Goal: Find specific page/section: Find specific page/section

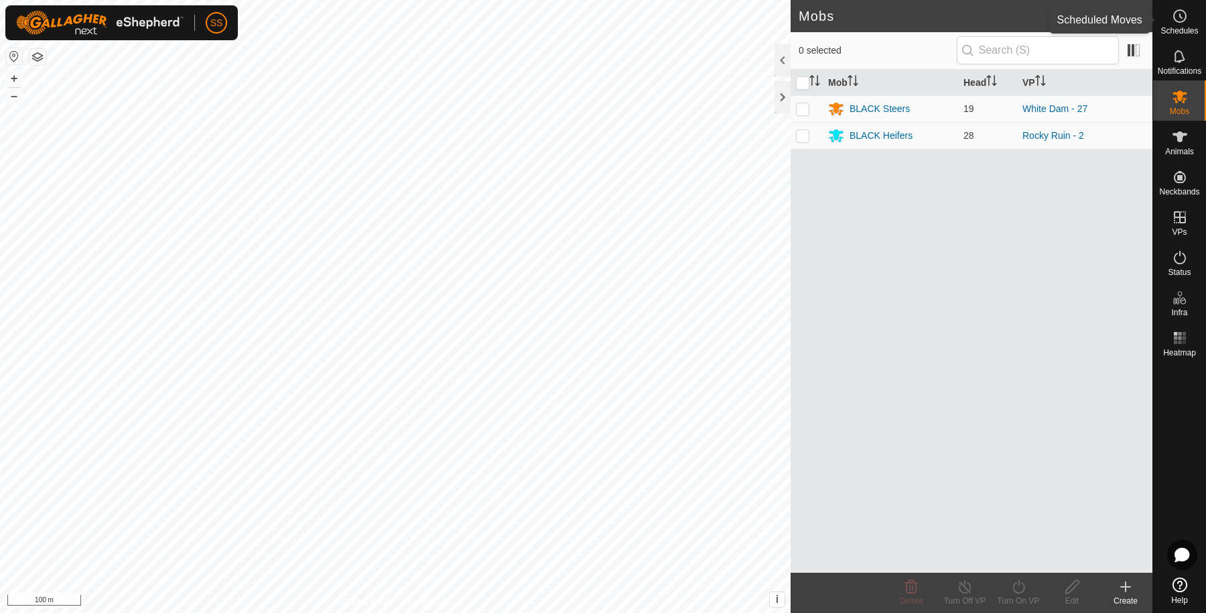
click at [1185, 29] on span "Schedules" at bounding box center [1180, 31] width 38 height 8
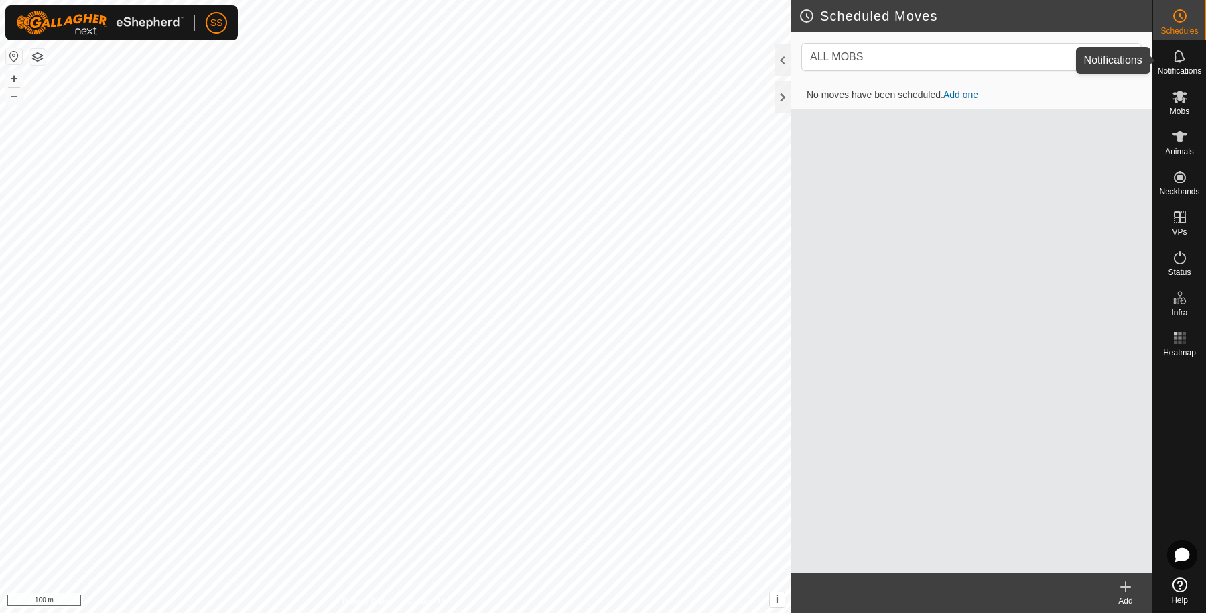
click at [1185, 56] on icon at bounding box center [1180, 56] width 16 height 16
